Goal: Transaction & Acquisition: Book appointment/travel/reservation

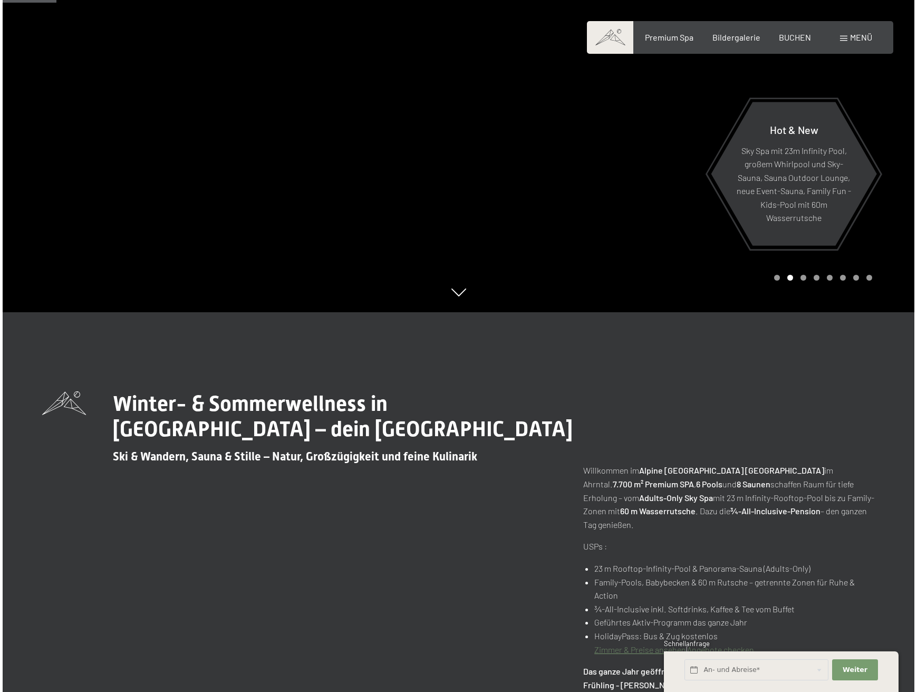
scroll to position [382, 0]
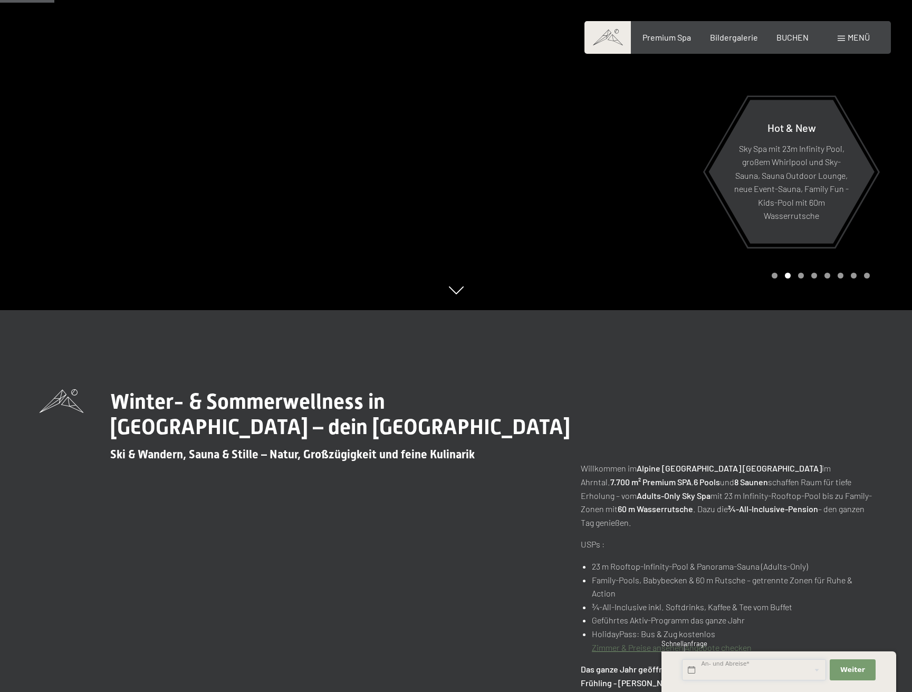
click at [718, 668] on input "text" at bounding box center [754, 670] width 144 height 22
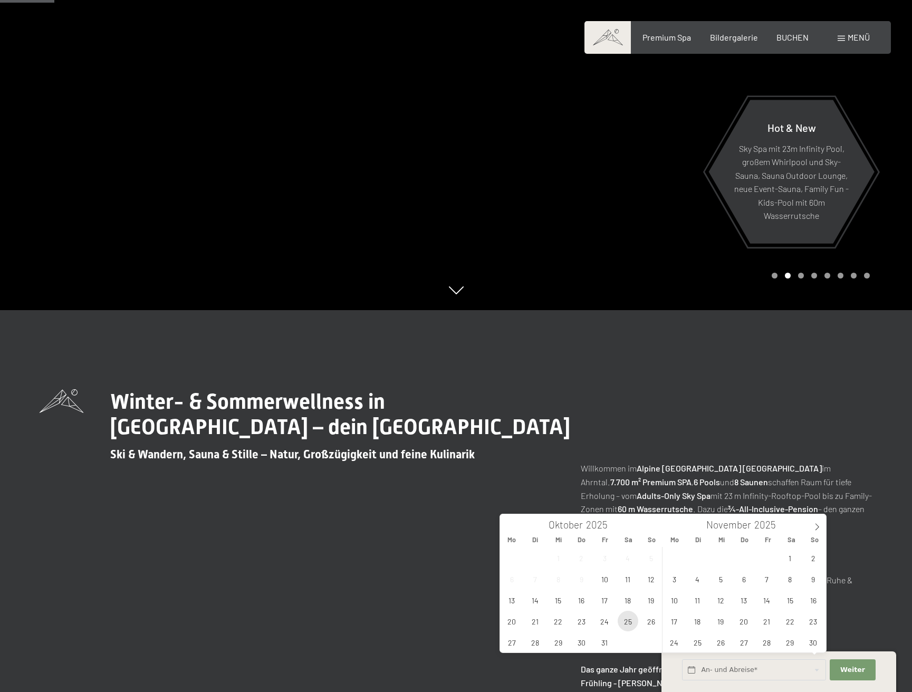
click at [625, 621] on span "25" at bounding box center [628, 621] width 21 height 21
click at [652, 622] on span "26" at bounding box center [651, 621] width 21 height 21
type input "Sa. 25.10.2025 - So. 26.10.2025"
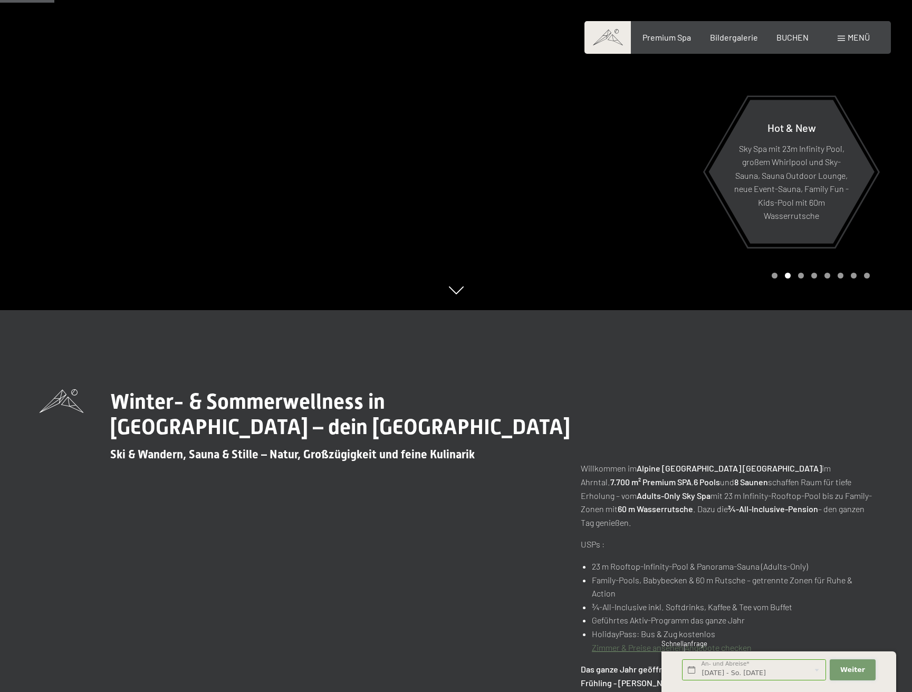
click at [852, 666] on span "Weiter" at bounding box center [852, 669] width 25 height 9
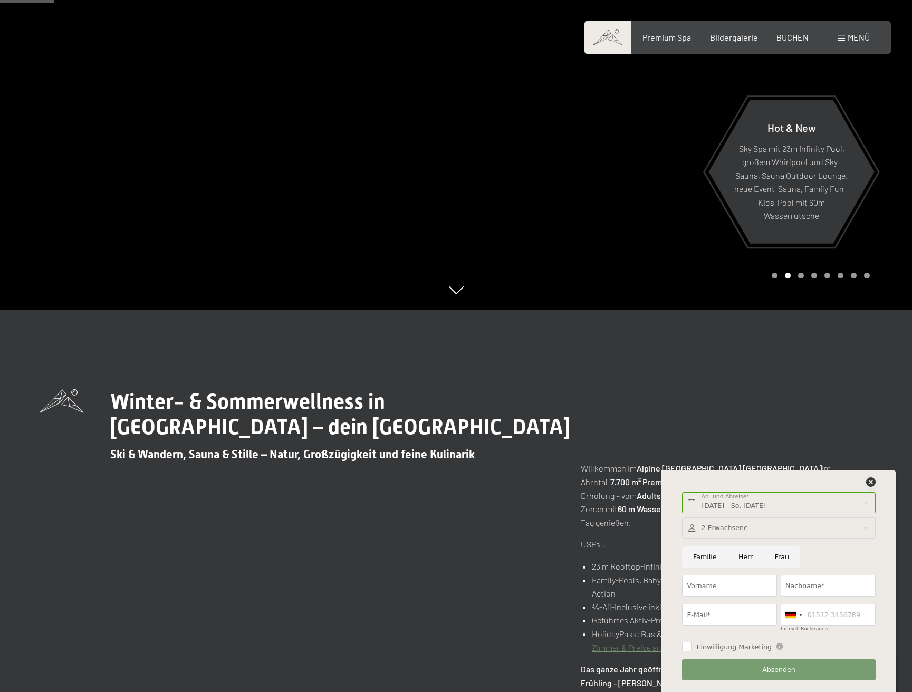
click at [869, 481] on icon at bounding box center [870, 481] width 9 height 9
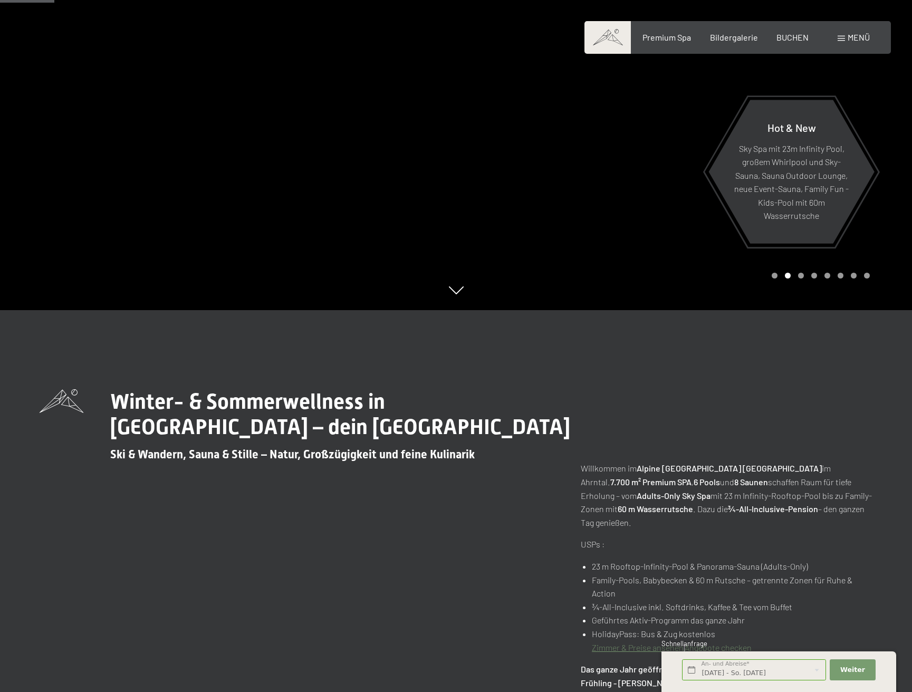
click at [856, 38] on span "Menü" at bounding box center [859, 37] width 22 height 10
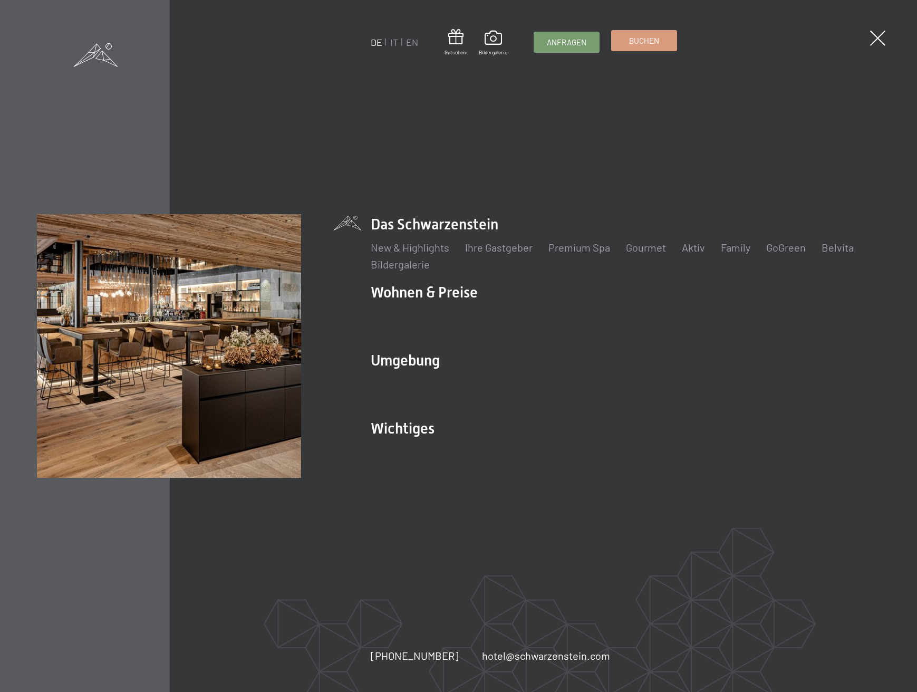
click at [653, 42] on span "Buchen" at bounding box center [644, 40] width 30 height 11
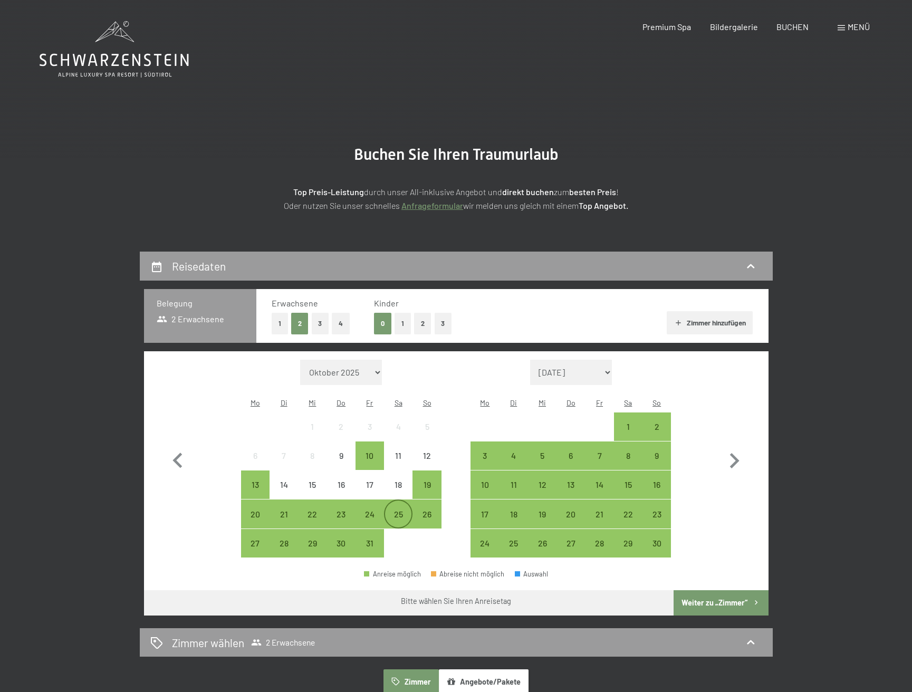
click at [395, 510] on div "25" at bounding box center [398, 523] width 26 height 26
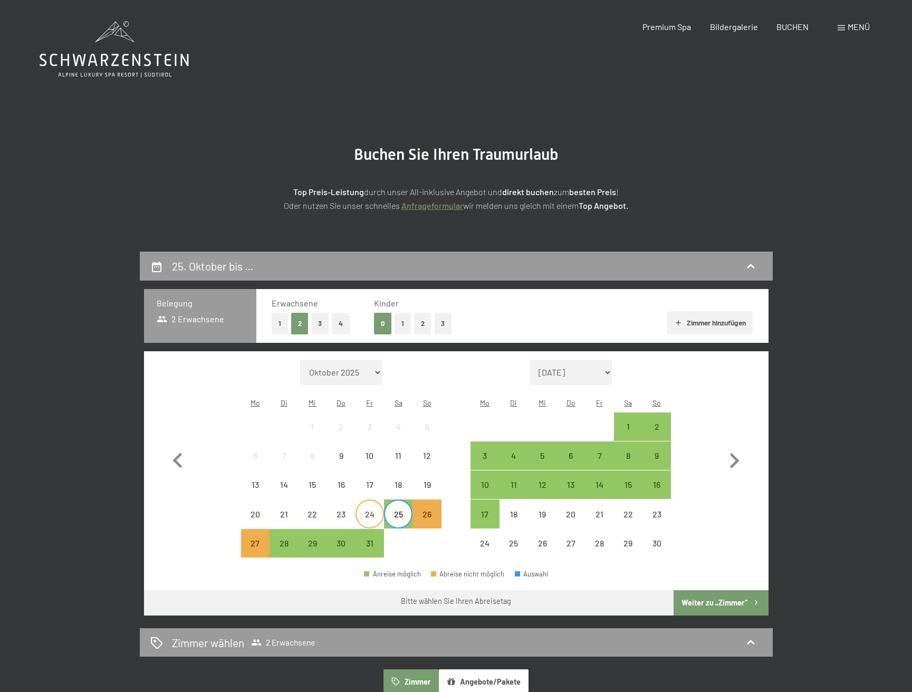
click at [368, 510] on div "24" at bounding box center [370, 523] width 26 height 26
click at [395, 510] on div "25" at bounding box center [398, 523] width 26 height 26
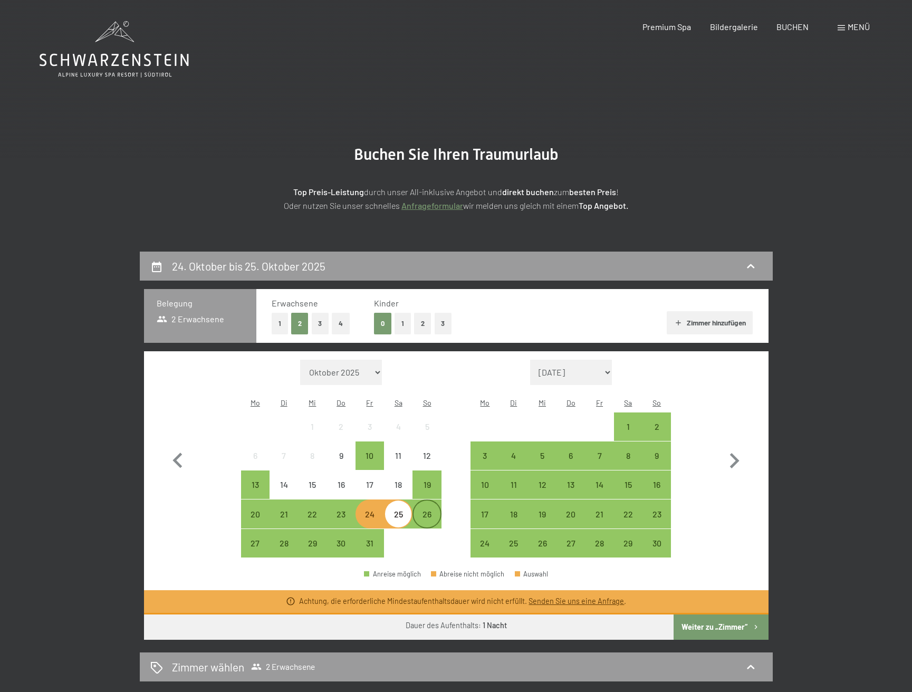
click at [429, 510] on div "26" at bounding box center [427, 523] width 26 height 26
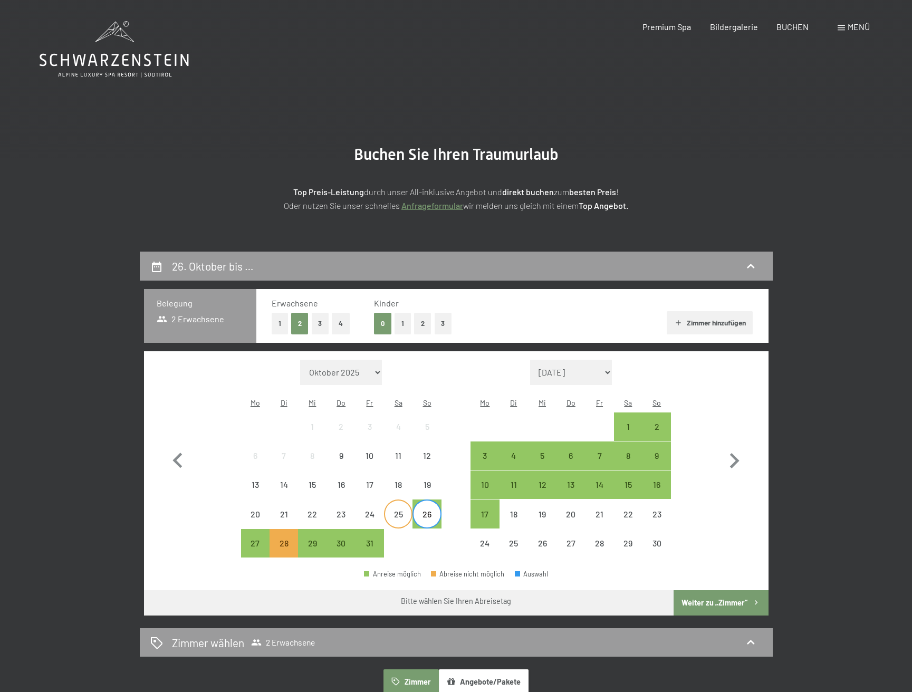
click at [398, 510] on div "25" at bounding box center [398, 523] width 26 height 26
click at [428, 510] on div "26" at bounding box center [427, 523] width 26 height 26
